Goal: Entertainment & Leisure: Consume media (video, audio)

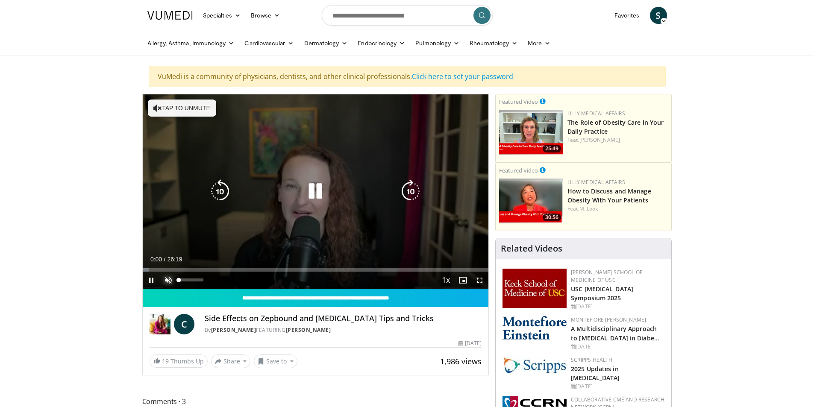
click at [171, 280] on span "Video Player" at bounding box center [168, 280] width 17 height 17
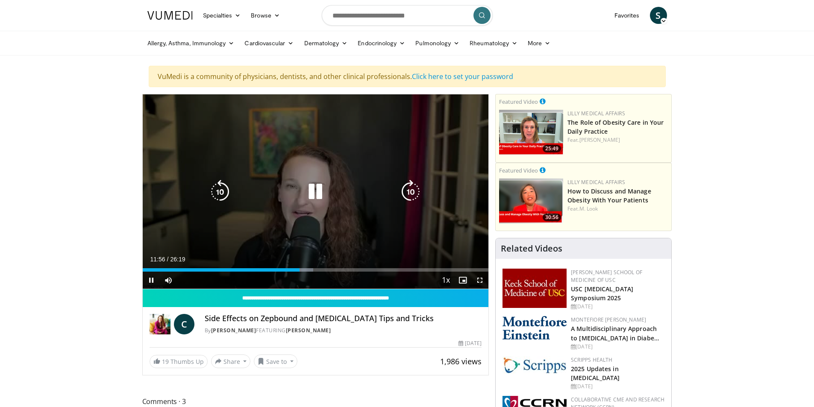
click at [332, 213] on div "10 seconds Tap to unmute" at bounding box center [316, 191] width 346 height 195
drag, startPoint x: 276, startPoint y: 172, endPoint x: 231, endPoint y: 171, distance: 44.9
click at [276, 172] on div "10 seconds Tap to unmute" at bounding box center [316, 191] width 346 height 195
drag, startPoint x: 240, startPoint y: 197, endPoint x: 234, endPoint y: 198, distance: 6.2
click at [240, 197] on div "Video Player" at bounding box center [316, 191] width 208 height 17
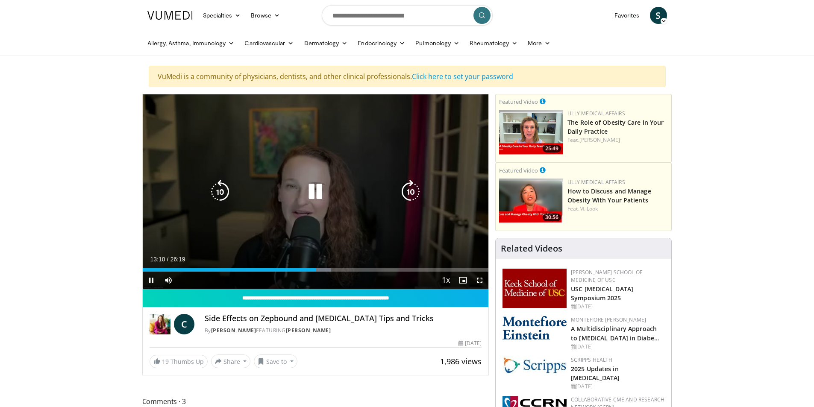
click at [327, 177] on div "10 seconds Tap to unmute" at bounding box center [316, 191] width 346 height 195
drag, startPoint x: 315, startPoint y: 195, endPoint x: 282, endPoint y: 204, distance: 34.4
click at [315, 196] on icon "Video Player" at bounding box center [316, 192] width 24 height 24
